Goal: Download file/media

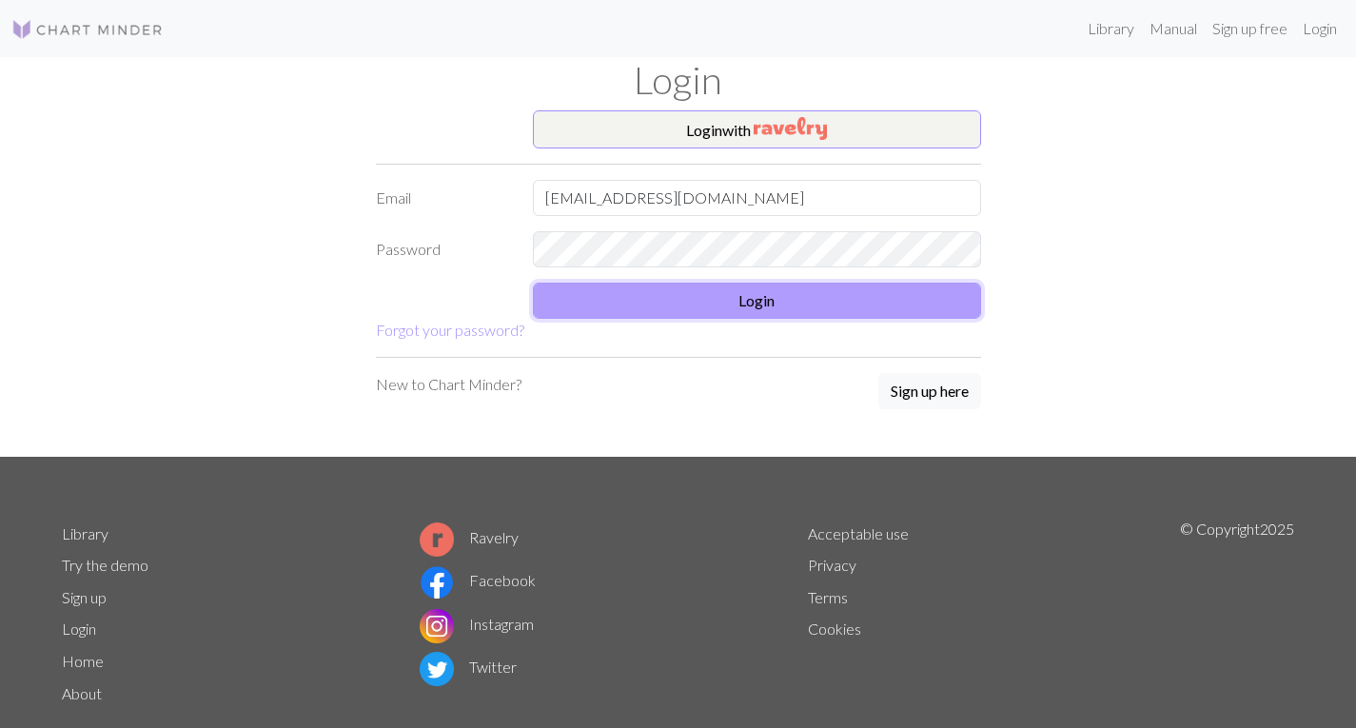
click at [821, 313] on button "Login" at bounding box center [757, 301] width 448 height 36
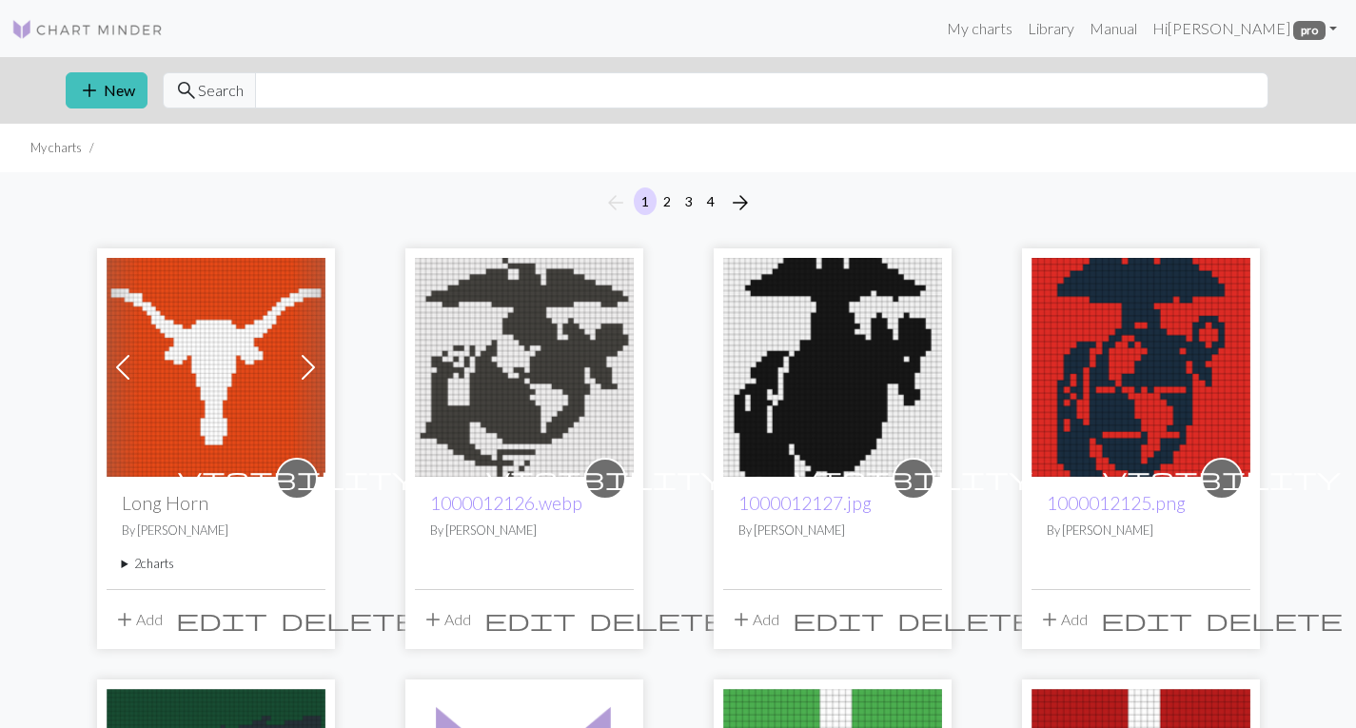
click at [206, 442] on img at bounding box center [216, 367] width 219 height 219
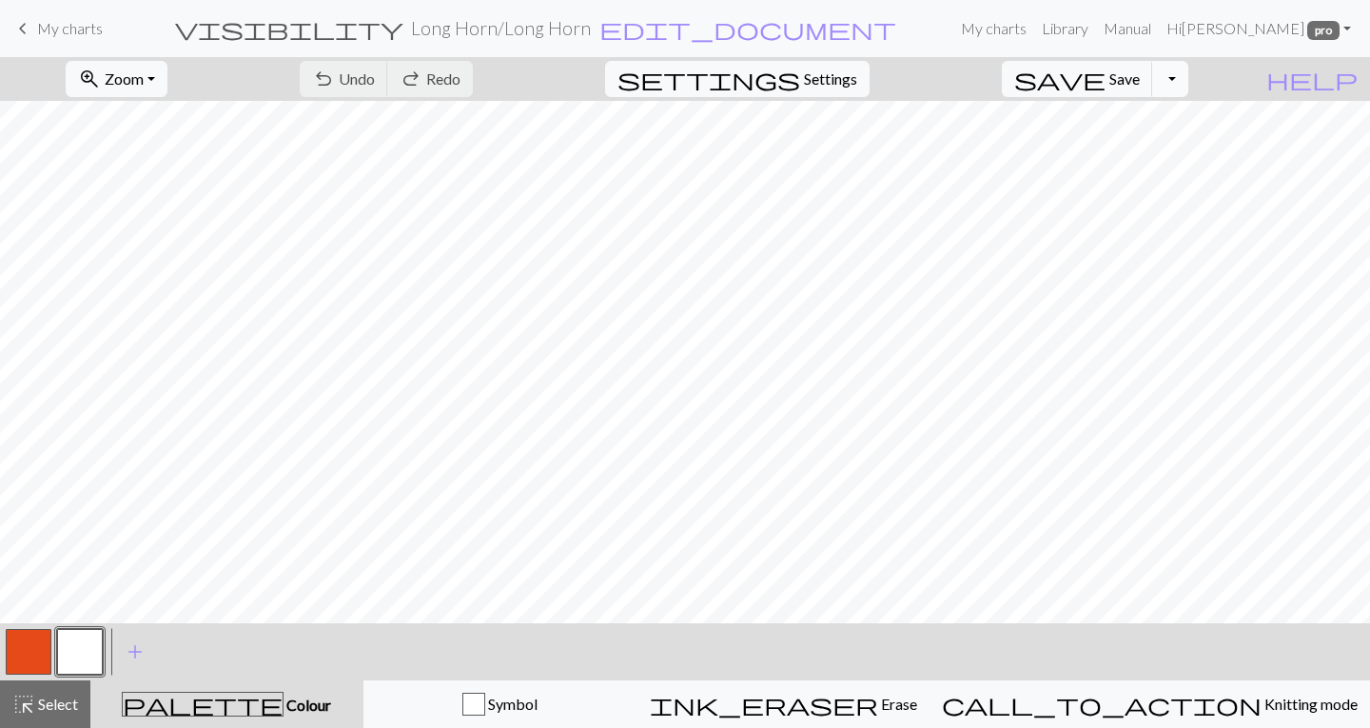
click at [1188, 83] on button "Toggle Dropdown" at bounding box center [1170, 79] width 36 height 36
click at [1147, 150] on button "save_alt Download" at bounding box center [1030, 151] width 314 height 30
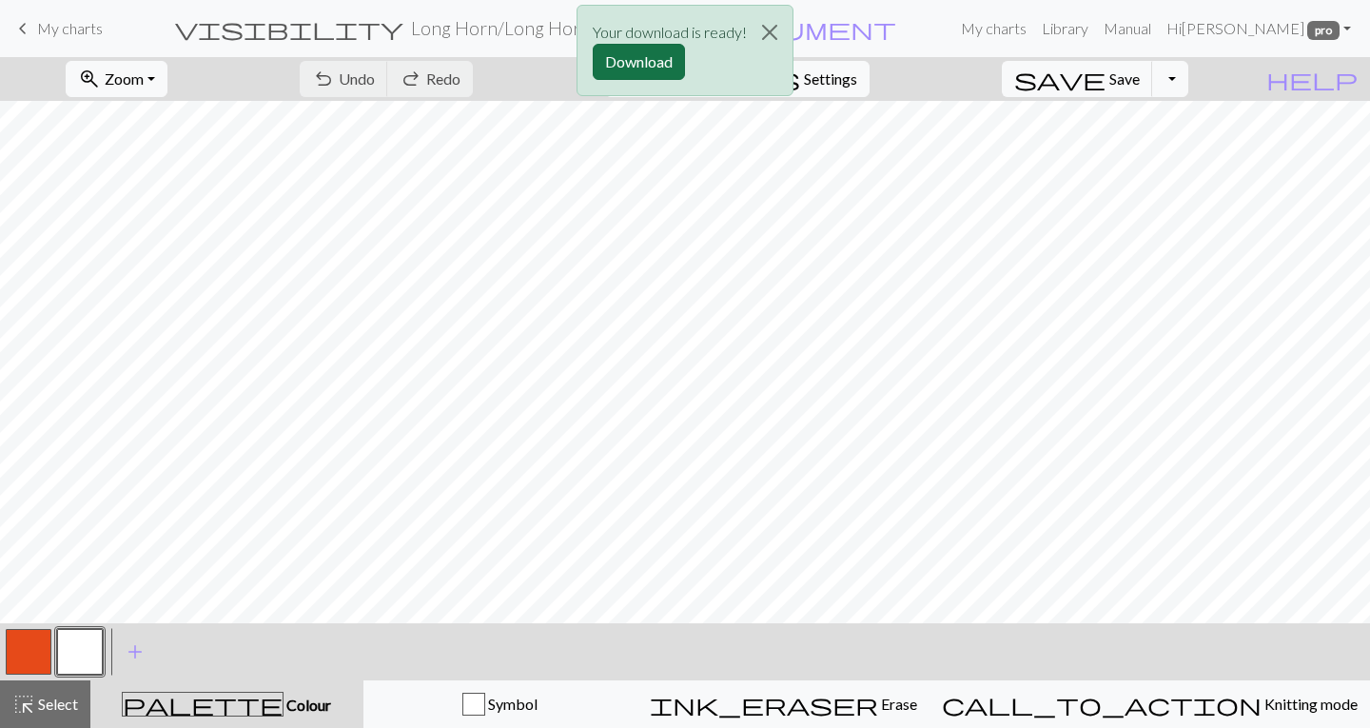
click at [635, 62] on button "Download" at bounding box center [639, 62] width 92 height 36
